Goal: Information Seeking & Learning: Find specific fact

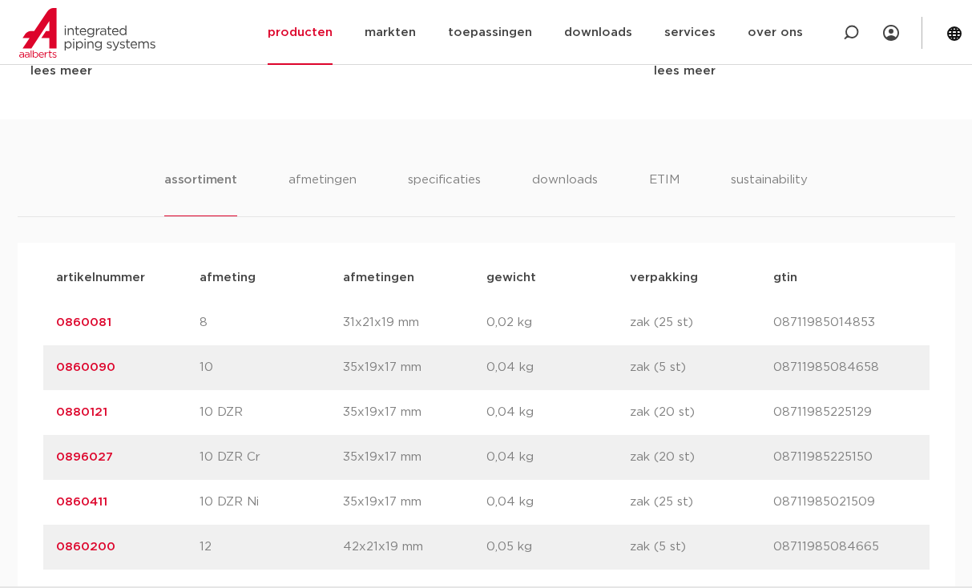
scroll to position [882, 0]
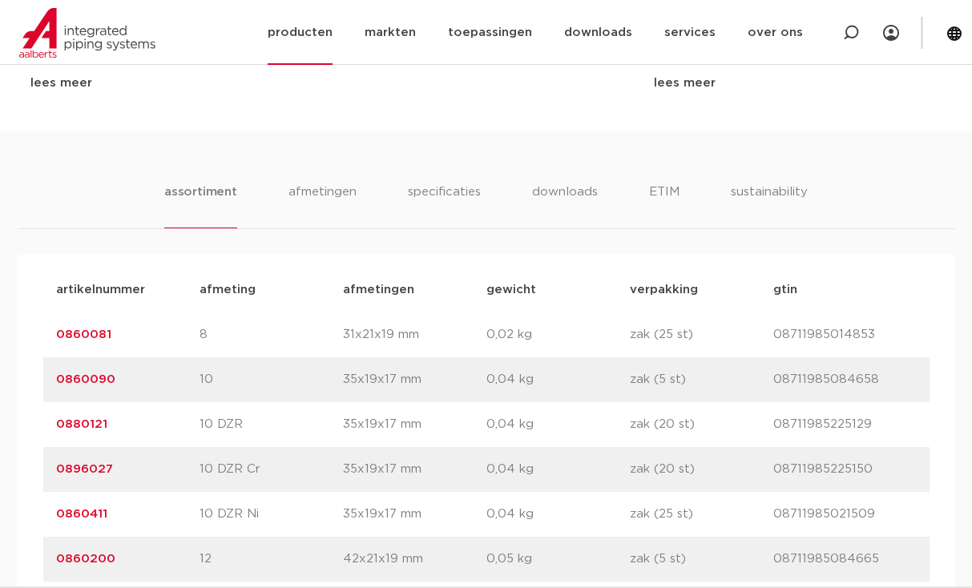
click at [309, 26] on link "producten" at bounding box center [300, 32] width 65 height 65
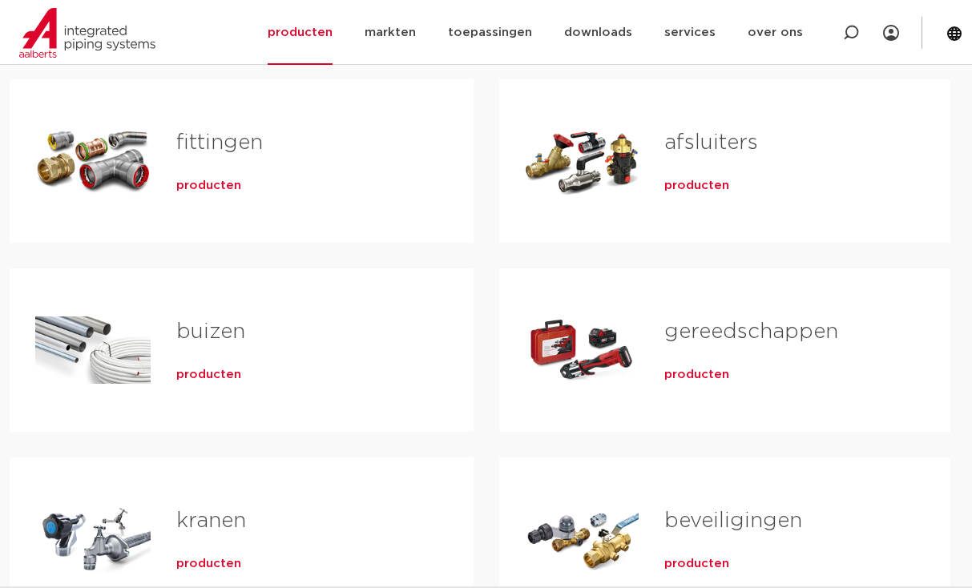
click at [196, 146] on link "fittingen" at bounding box center [219, 142] width 87 height 21
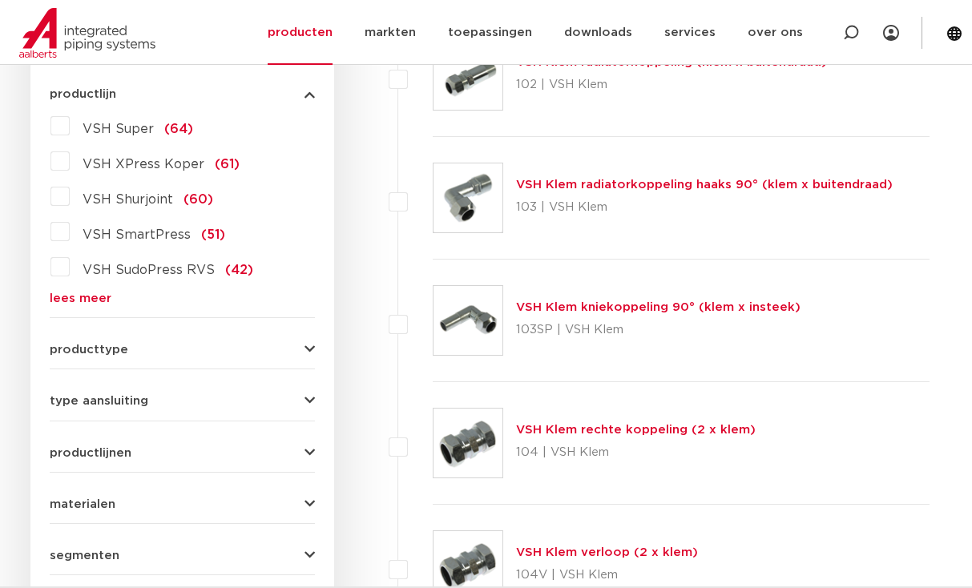
scroll to position [434, 0]
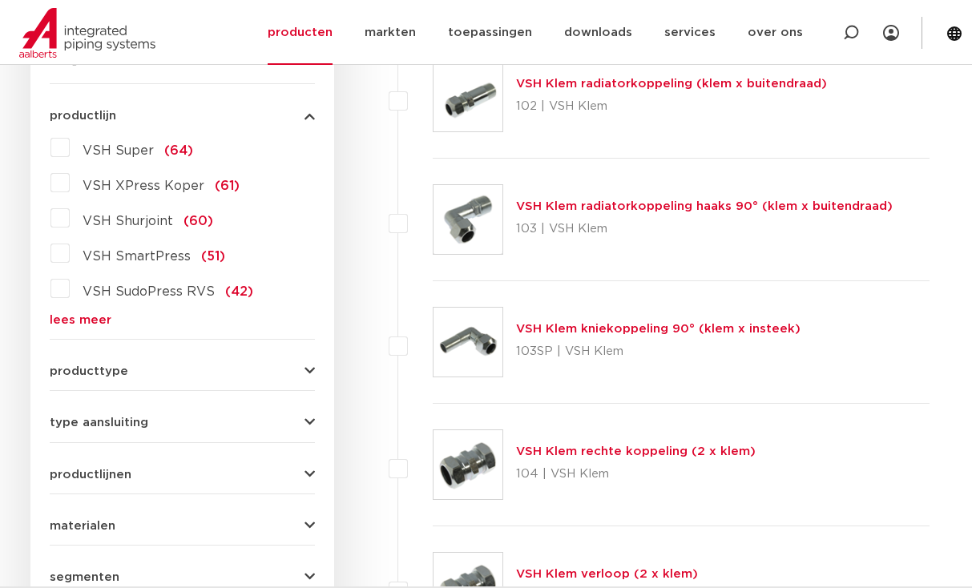
click at [70, 293] on label "VSH SudoPress RVS (42)" at bounding box center [162, 289] width 184 height 26
click at [0, 0] on input "VSH SudoPress RVS (42)" at bounding box center [0, 0] width 0 height 0
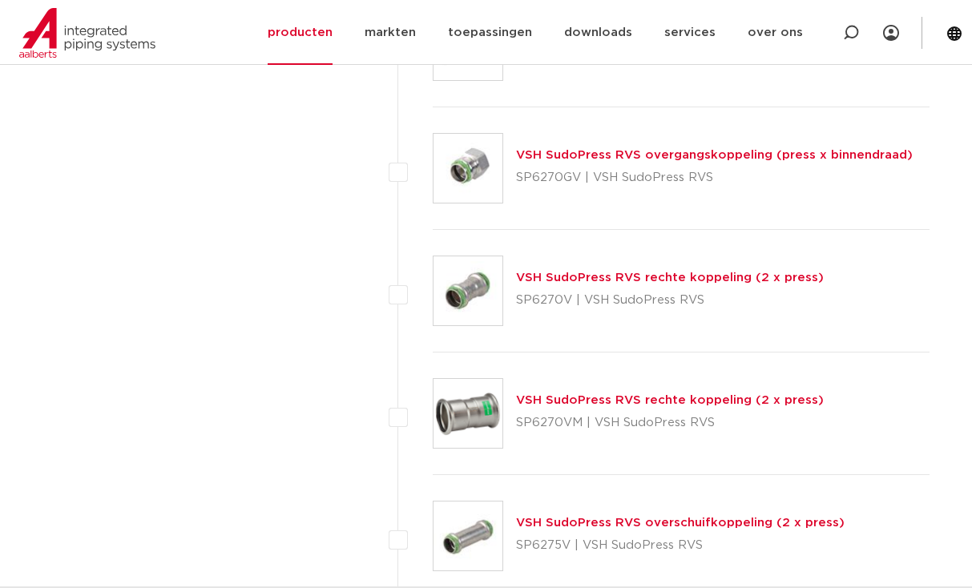
scroll to position [2966, 0]
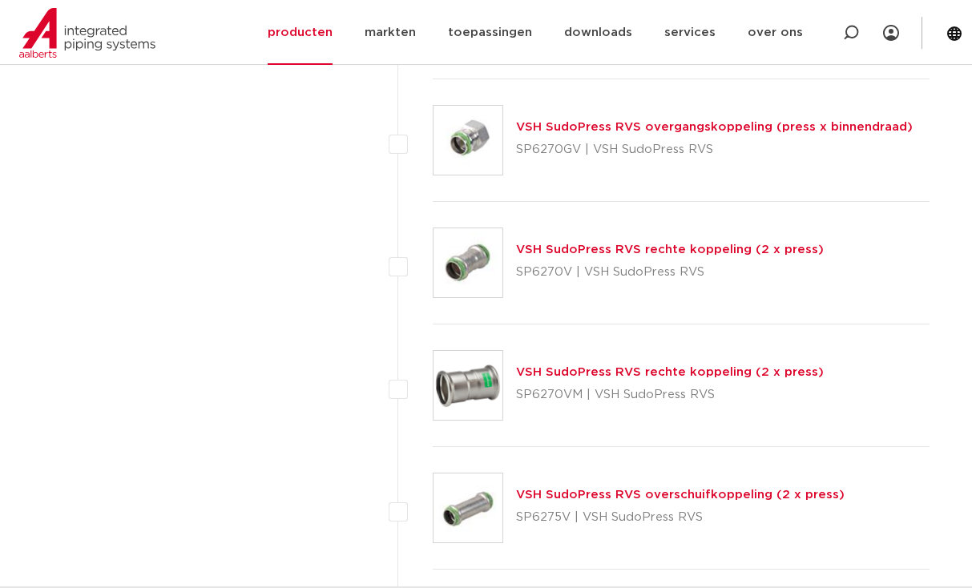
click at [471, 362] on img at bounding box center [468, 385] width 69 height 69
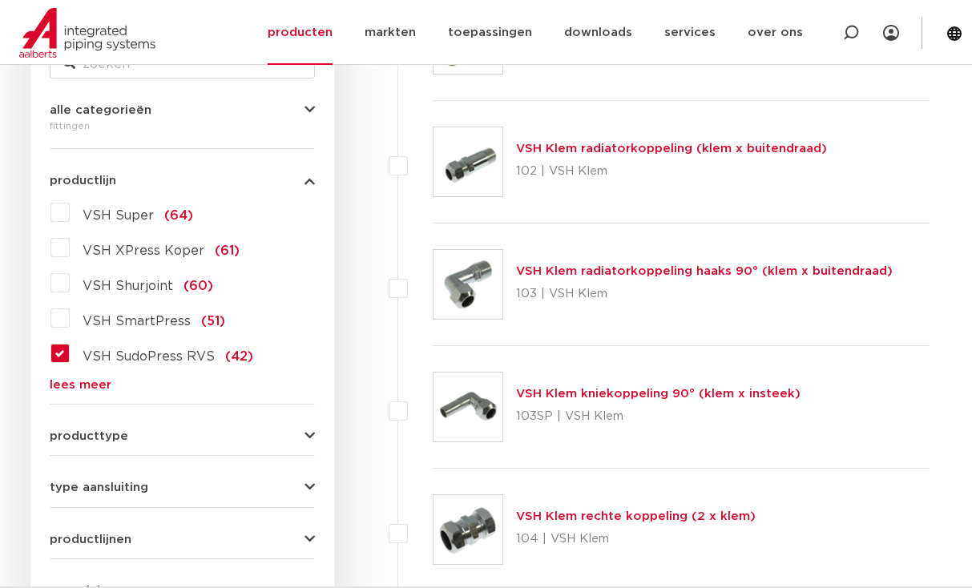
scroll to position [353, 0]
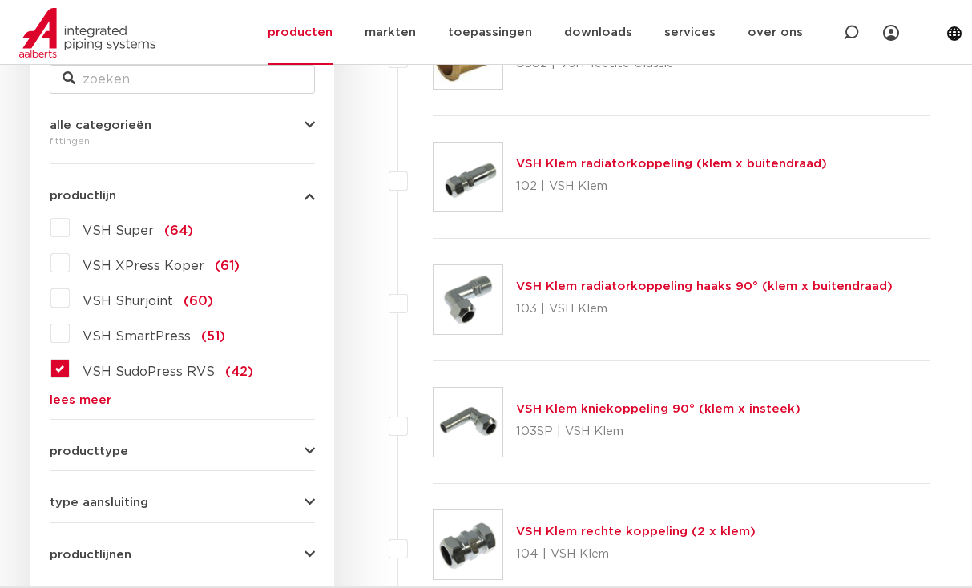
click at [70, 369] on label "VSH SudoPress RVS (42)" at bounding box center [162, 369] width 184 height 26
click at [0, 0] on input "VSH SudoPress RVS (42)" at bounding box center [0, 0] width 0 height 0
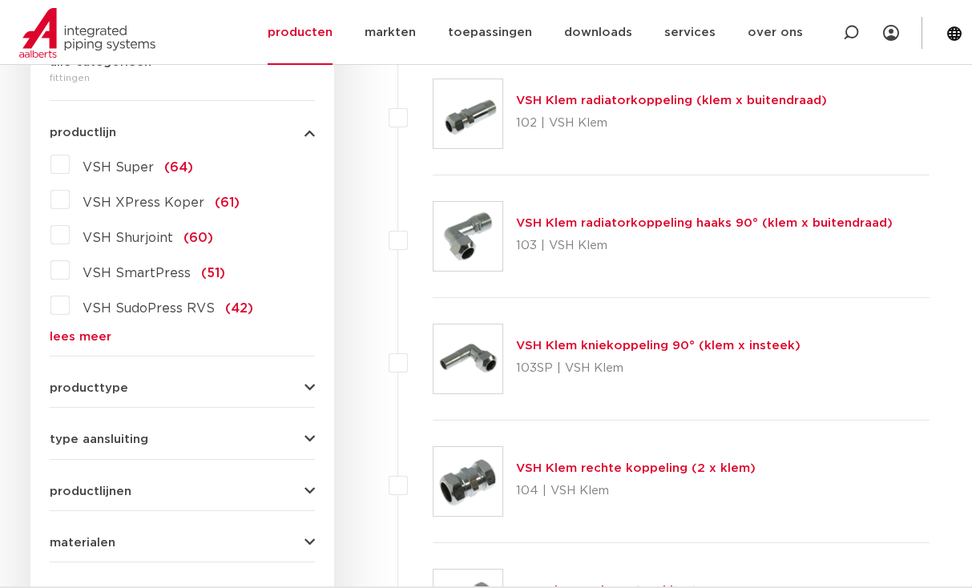
scroll to position [391, 0]
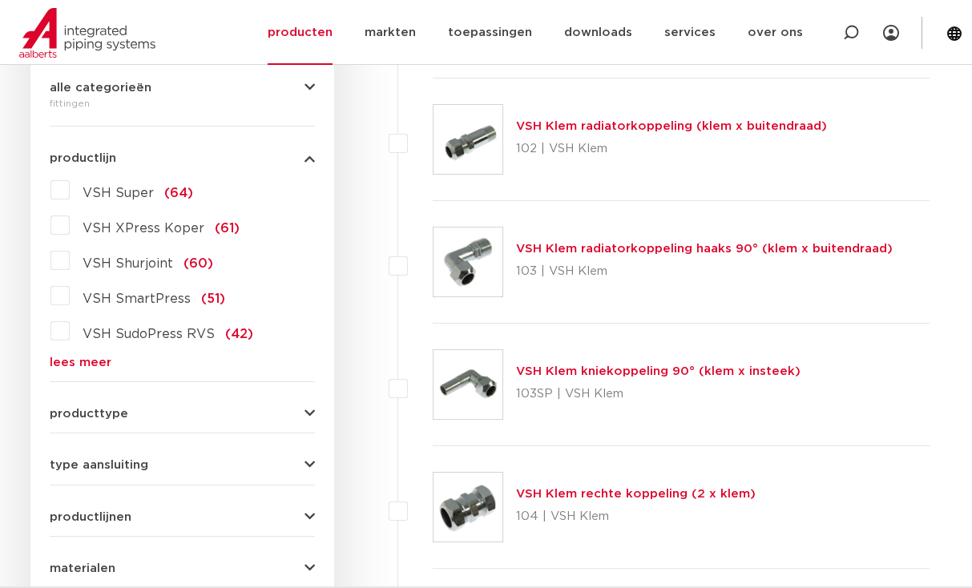
click at [76, 357] on link "lees meer" at bounding box center [182, 363] width 265 height 12
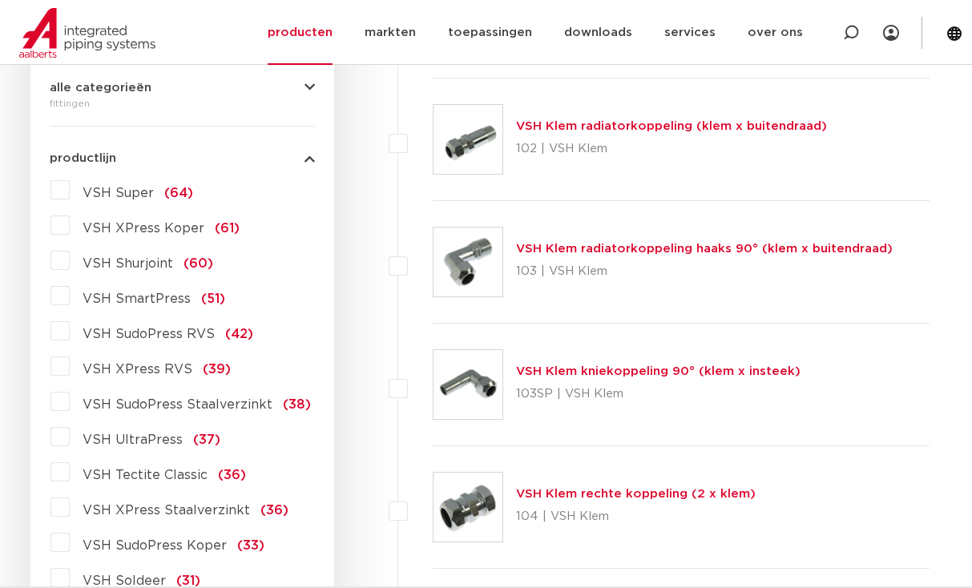
click at [70, 366] on label "VSH XPress RVS (39)" at bounding box center [150, 366] width 161 height 26
click at [0, 0] on input "VSH XPress RVS (39)" at bounding box center [0, 0] width 0 height 0
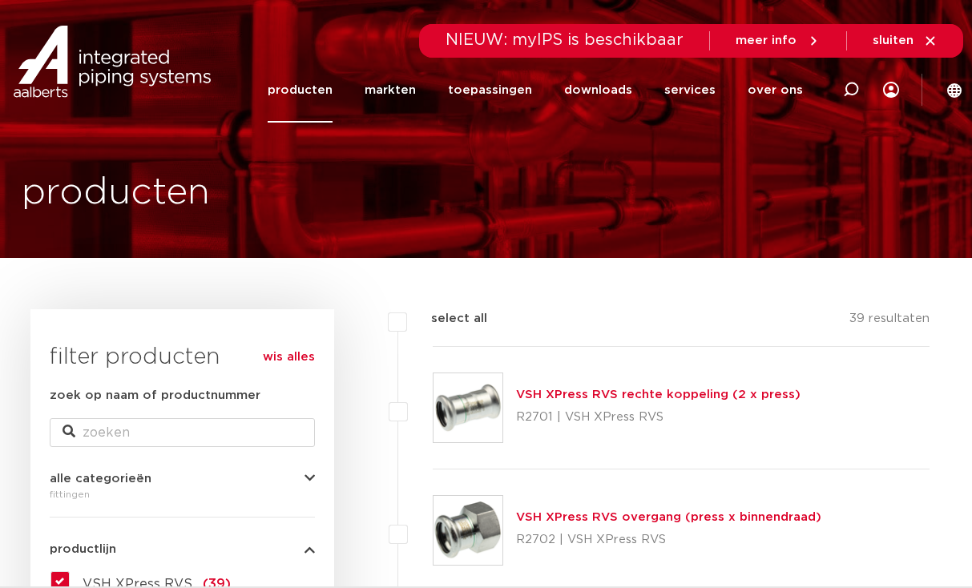
scroll to position [80, 0]
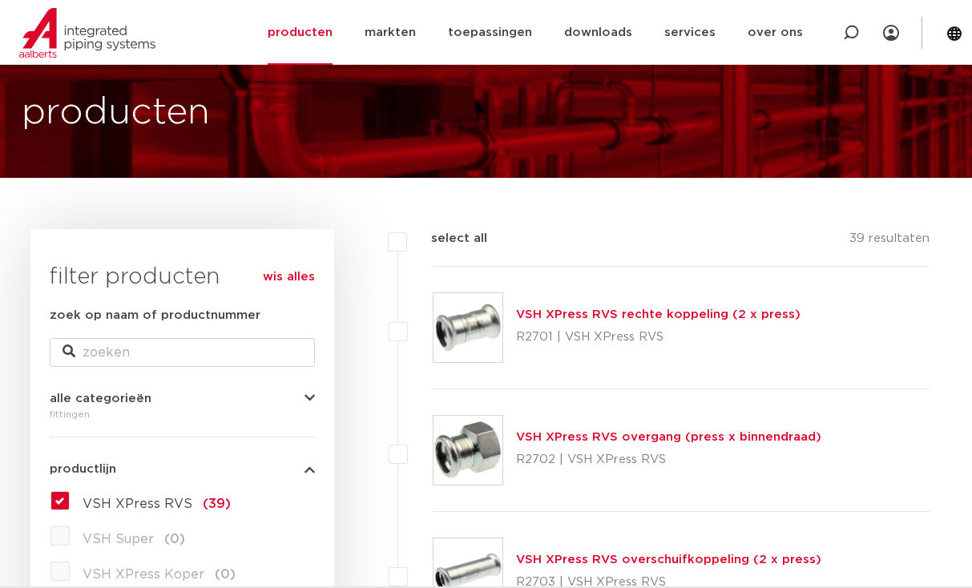
click at [524, 313] on link "VSH XPress RVS rechte koppeling (2 x press)" at bounding box center [658, 315] width 285 height 12
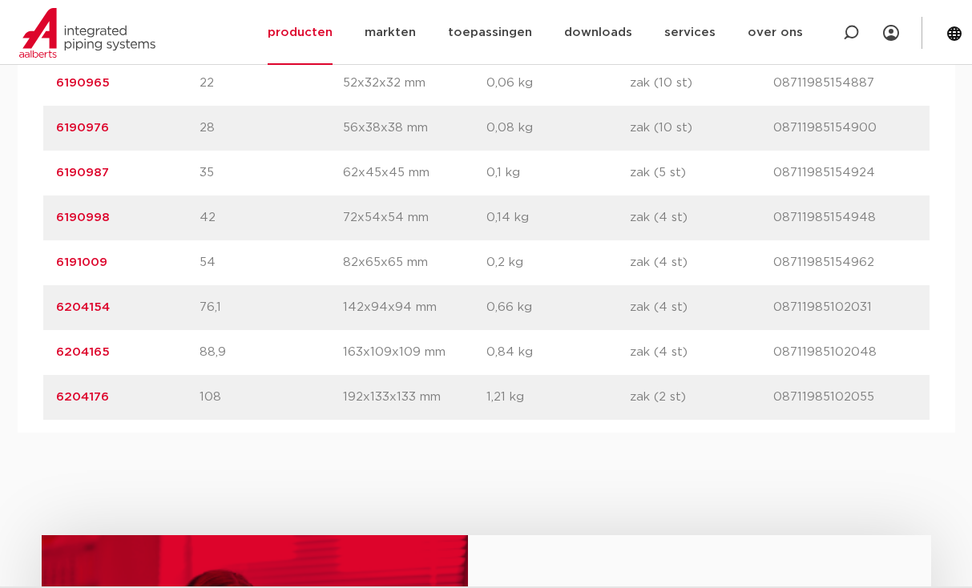
scroll to position [1282, 0]
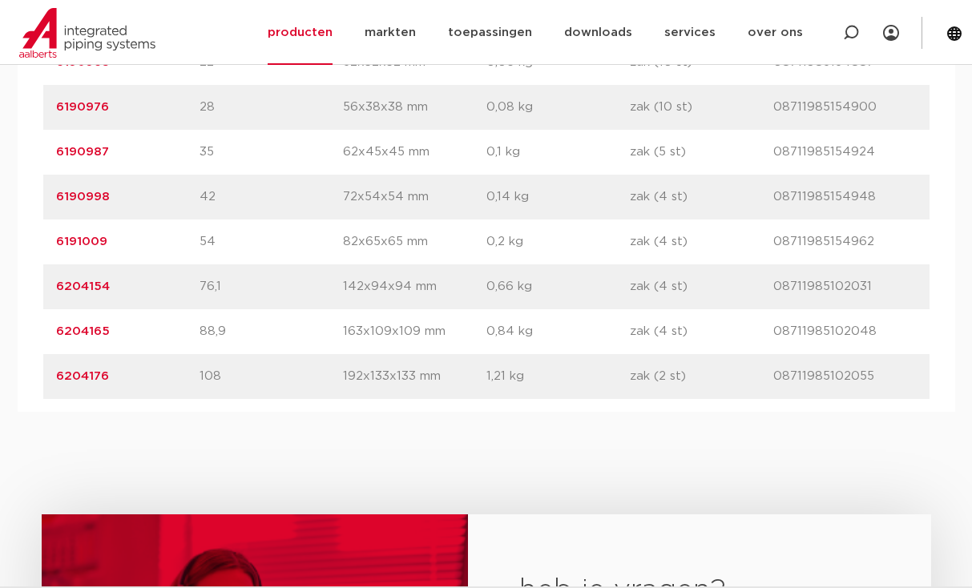
drag, startPoint x: 114, startPoint y: 288, endPoint x: 55, endPoint y: 288, distance: 58.5
click at [56, 288] on p "6204154" at bounding box center [127, 286] width 143 height 19
copy link "6204154"
click at [119, 381] on p "6204176" at bounding box center [127, 376] width 143 height 19
drag, startPoint x: 107, startPoint y: 375, endPoint x: 57, endPoint y: 379, distance: 50.7
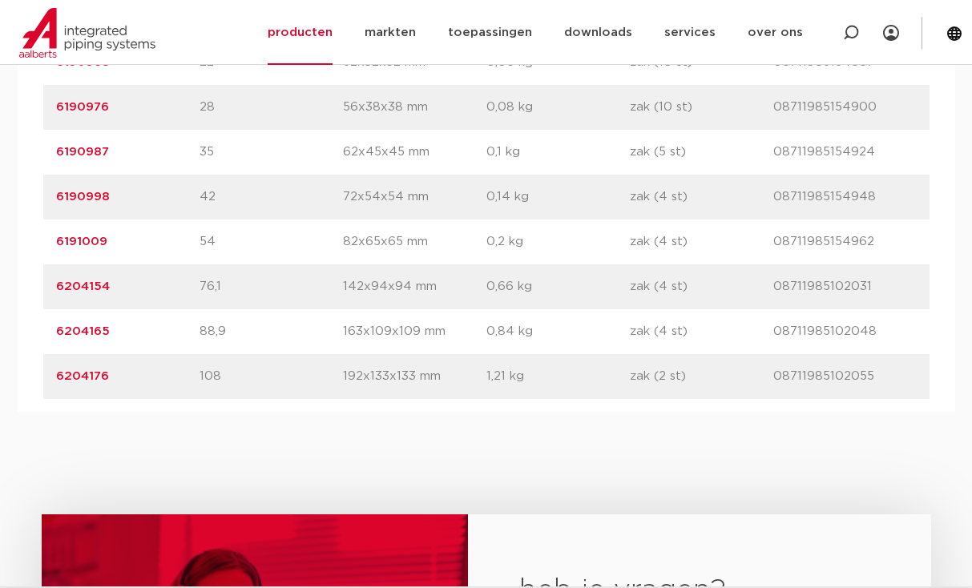
click at [57, 379] on p "6204176" at bounding box center [127, 376] width 143 height 19
copy link "6204176"
